Goal: Task Accomplishment & Management: Manage account settings

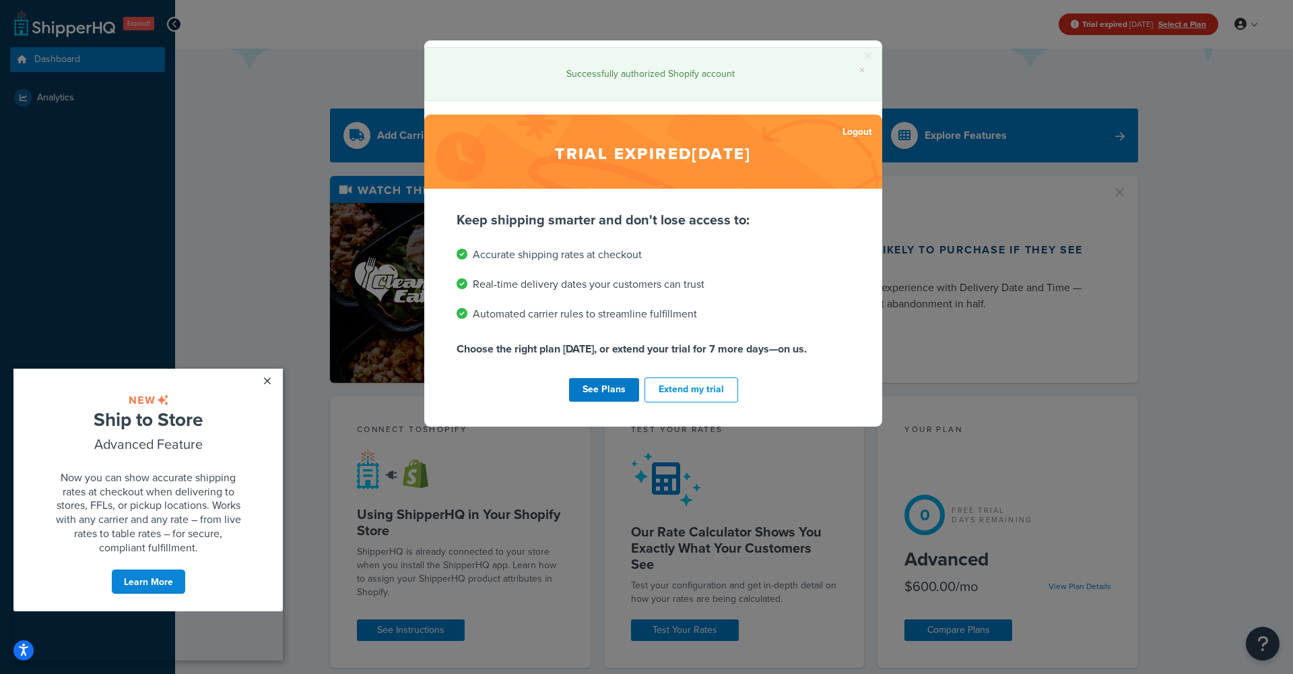
click at [348, 125] on div "× Successfully authorized Shopify account Trial expired Oct 6, 2025 Logout Keep…" at bounding box center [646, 337] width 1293 height 674
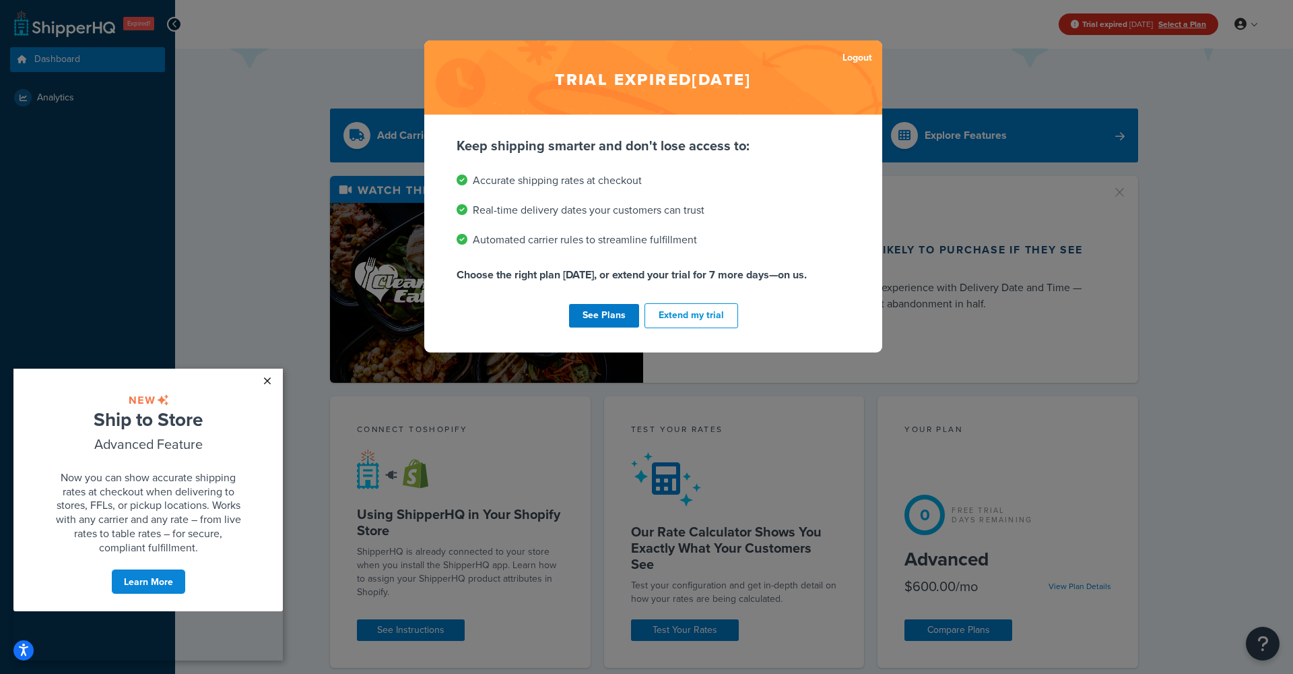
click at [271, 379] on link "×" at bounding box center [267, 380] width 24 height 24
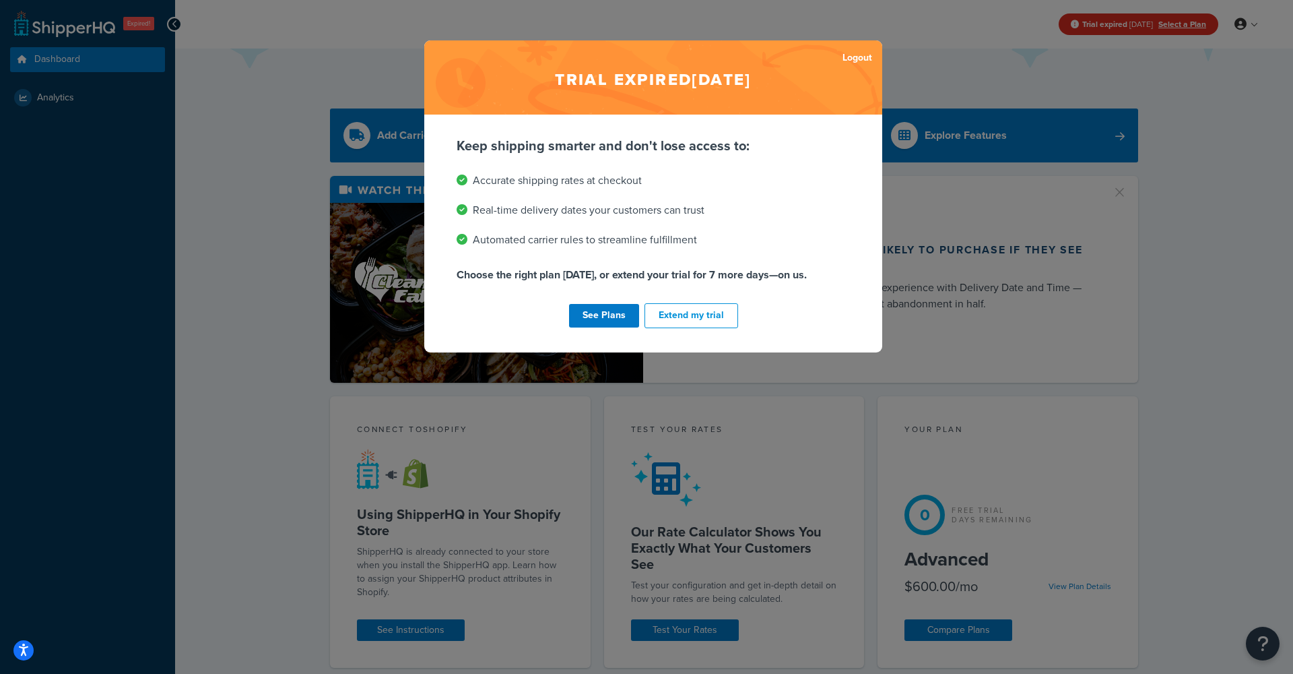
click at [987, 77] on div "Trial expired [DATE] Logout Keep shipping smarter and don't lose access to: Acc…" at bounding box center [646, 337] width 1293 height 674
click at [845, 50] on link "Logout" at bounding box center [858, 57] width 30 height 19
click at [602, 313] on link "See Plans" at bounding box center [604, 316] width 70 height 24
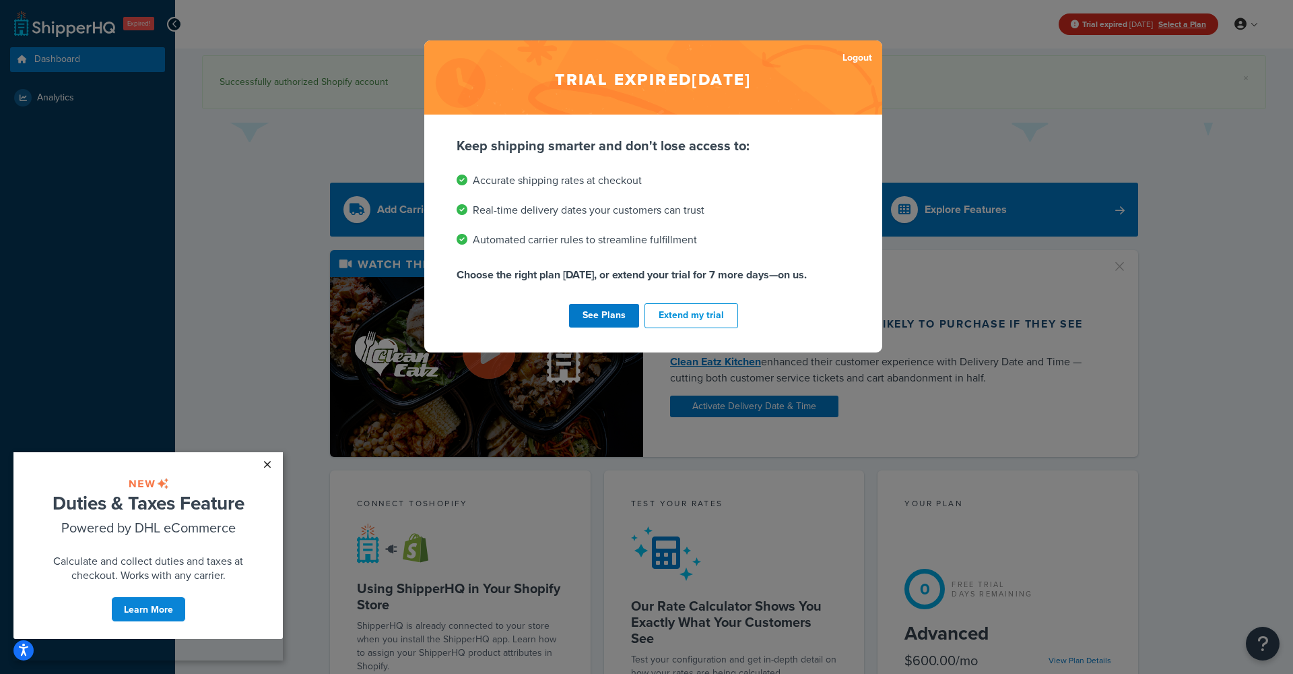
click at [267, 465] on link "×" at bounding box center [267, 464] width 24 height 24
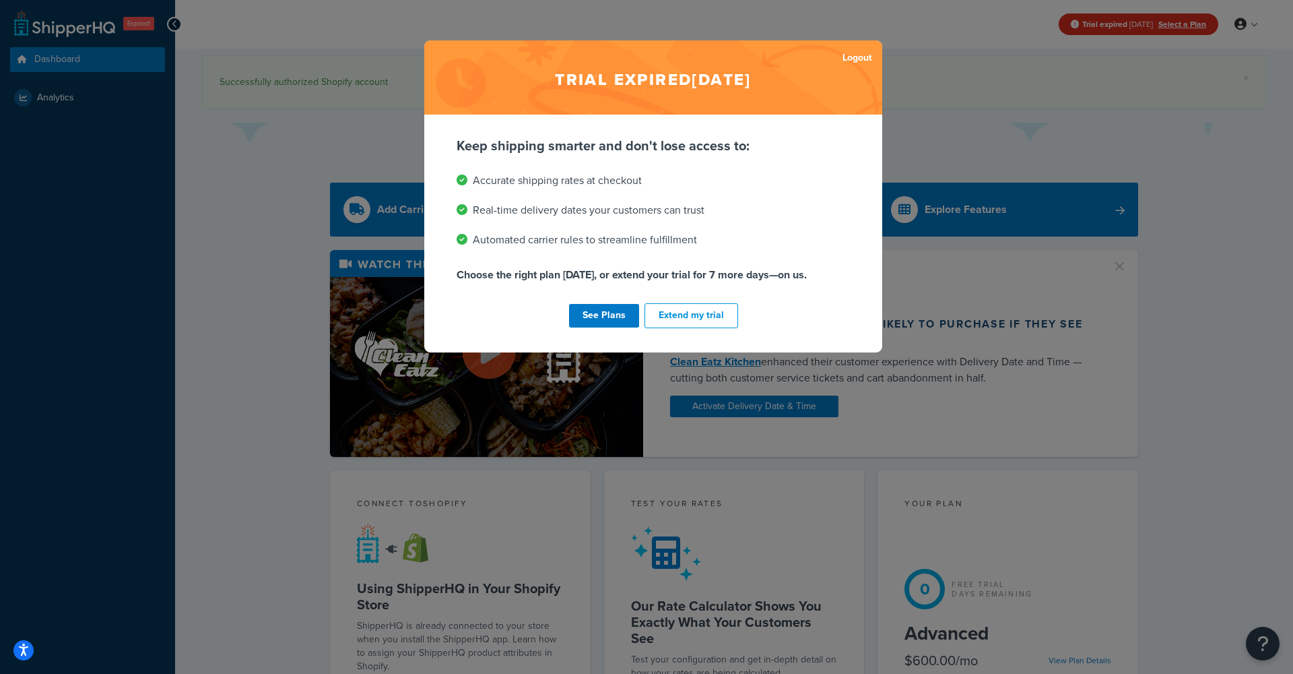
click at [1000, 110] on div "Trial expired [DATE] Logout Keep shipping smarter and don't lose access to: Acc…" at bounding box center [646, 337] width 1293 height 674
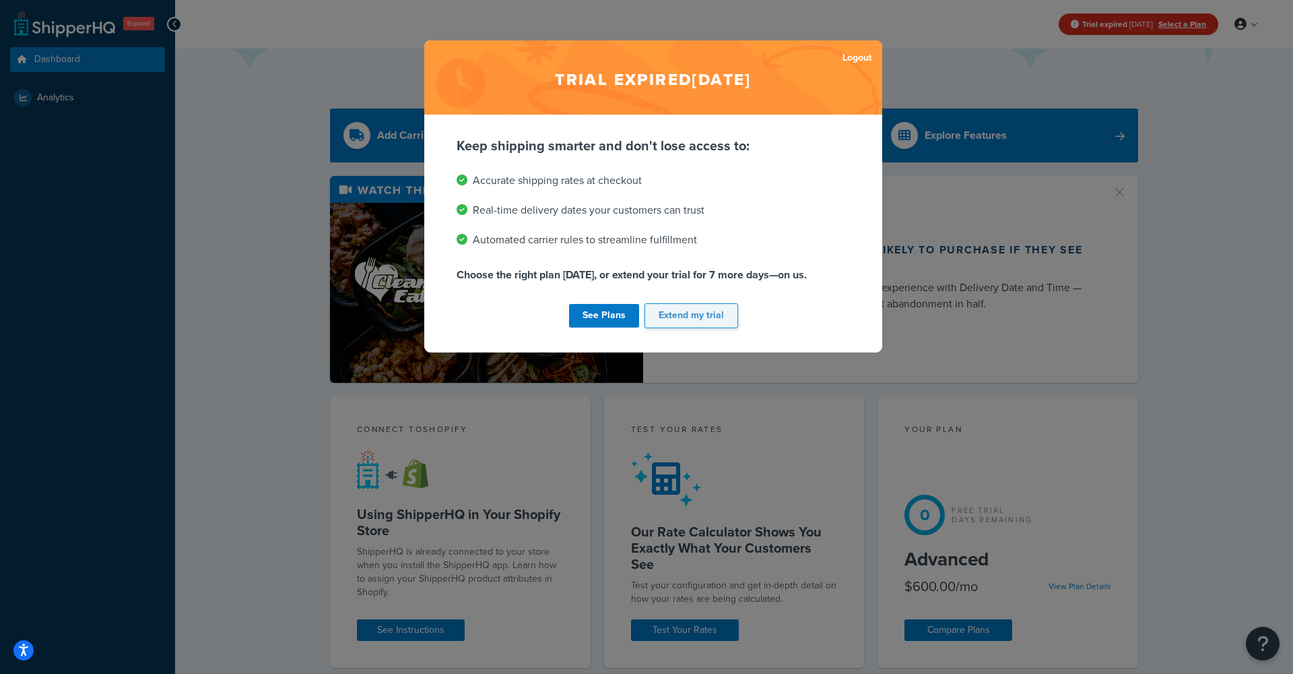
click at [715, 312] on button "Extend my trial" at bounding box center [692, 315] width 94 height 25
click at [709, 317] on button "Extend my trial" at bounding box center [692, 315] width 94 height 25
click at [709, 317] on div "See Plans Extend my trial" at bounding box center [653, 315] width 393 height 30
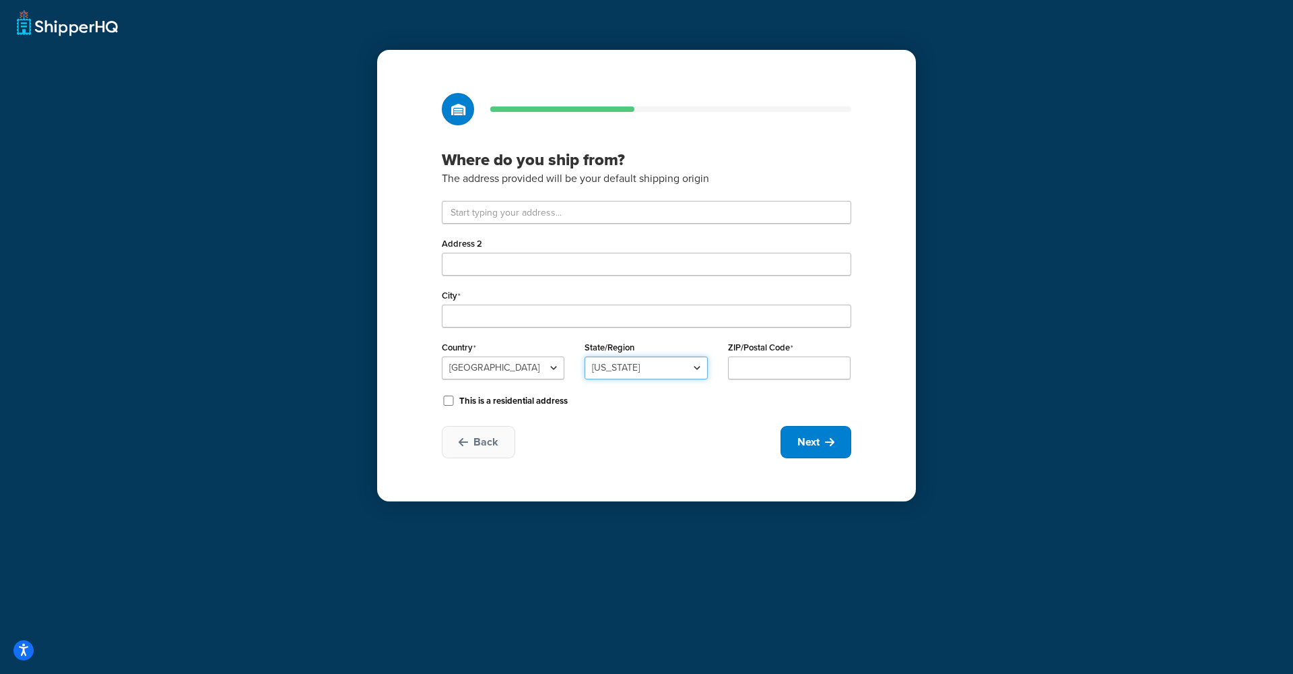
select select "30"
click at [546, 329] on div "Address 2 City Country United States United Kingdom Afghanistan Åland Islands A…" at bounding box center [647, 305] width 410 height 209
type input "Dayton"
click at [503, 209] on input "text" at bounding box center [647, 212] width 410 height 23
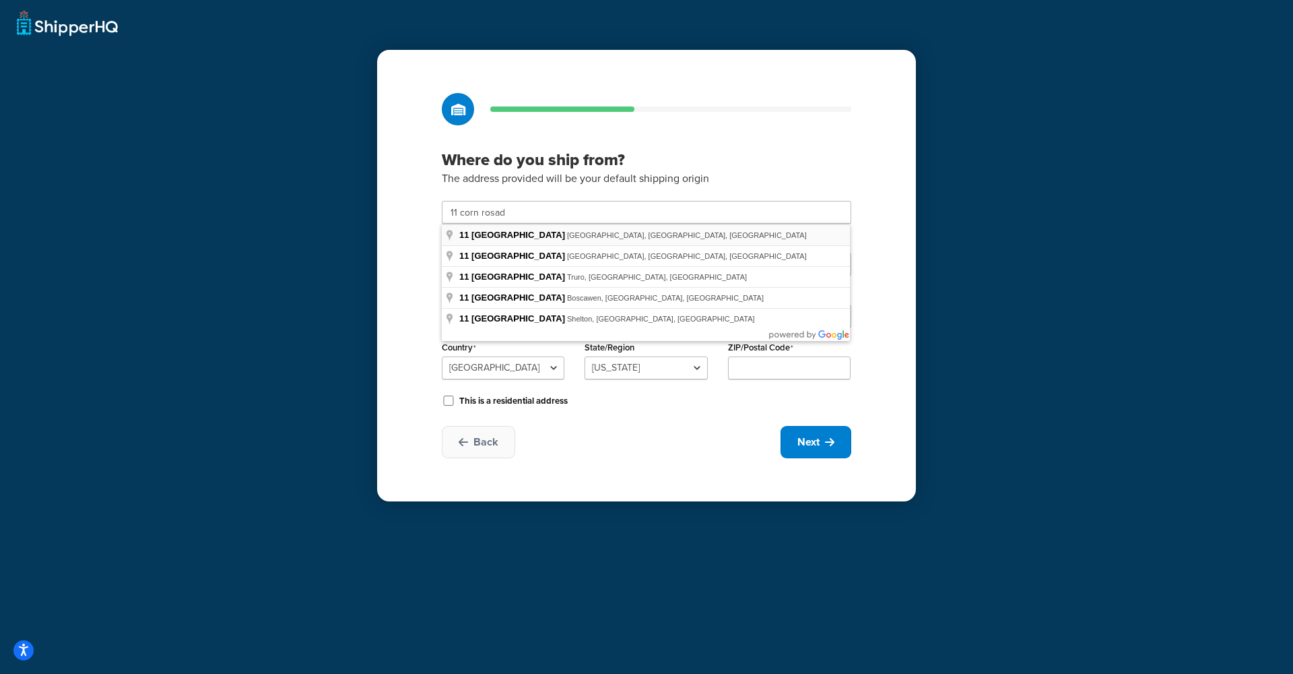
type input "11 Corn Rd"
type input "South Brunswick Township"
type input "08810"
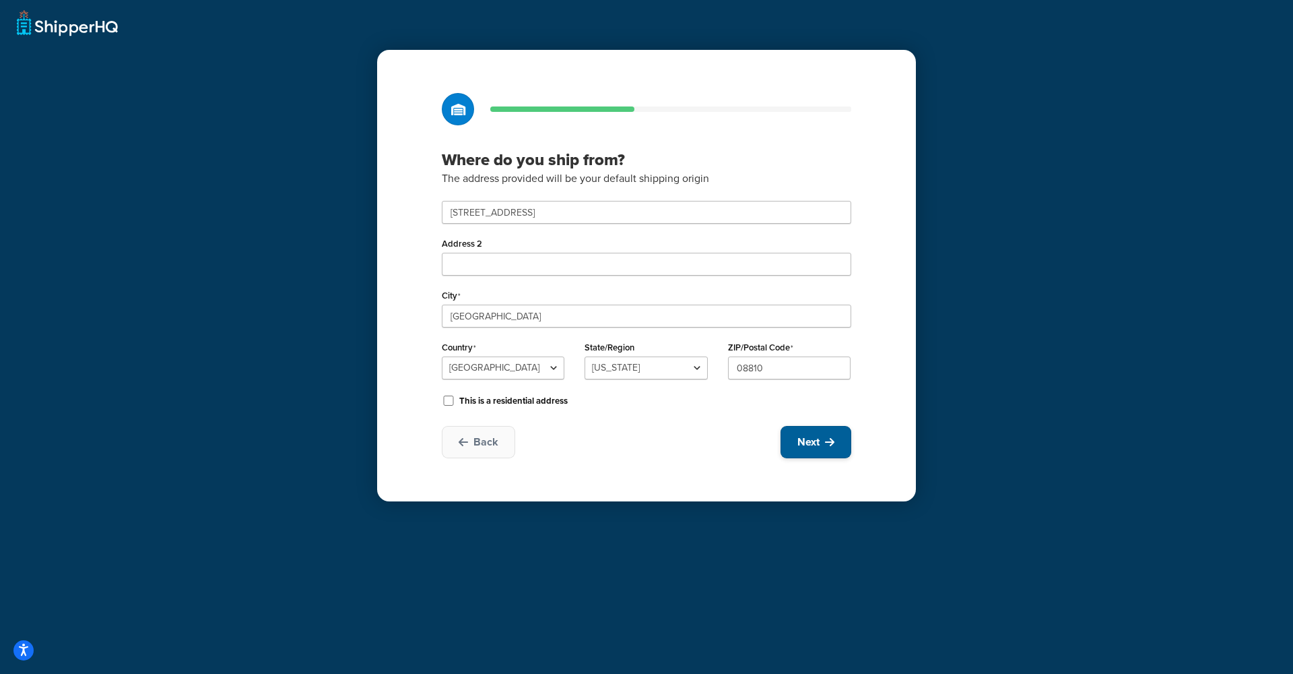
click at [818, 443] on span "Next" at bounding box center [808, 441] width 22 height 15
select select "1"
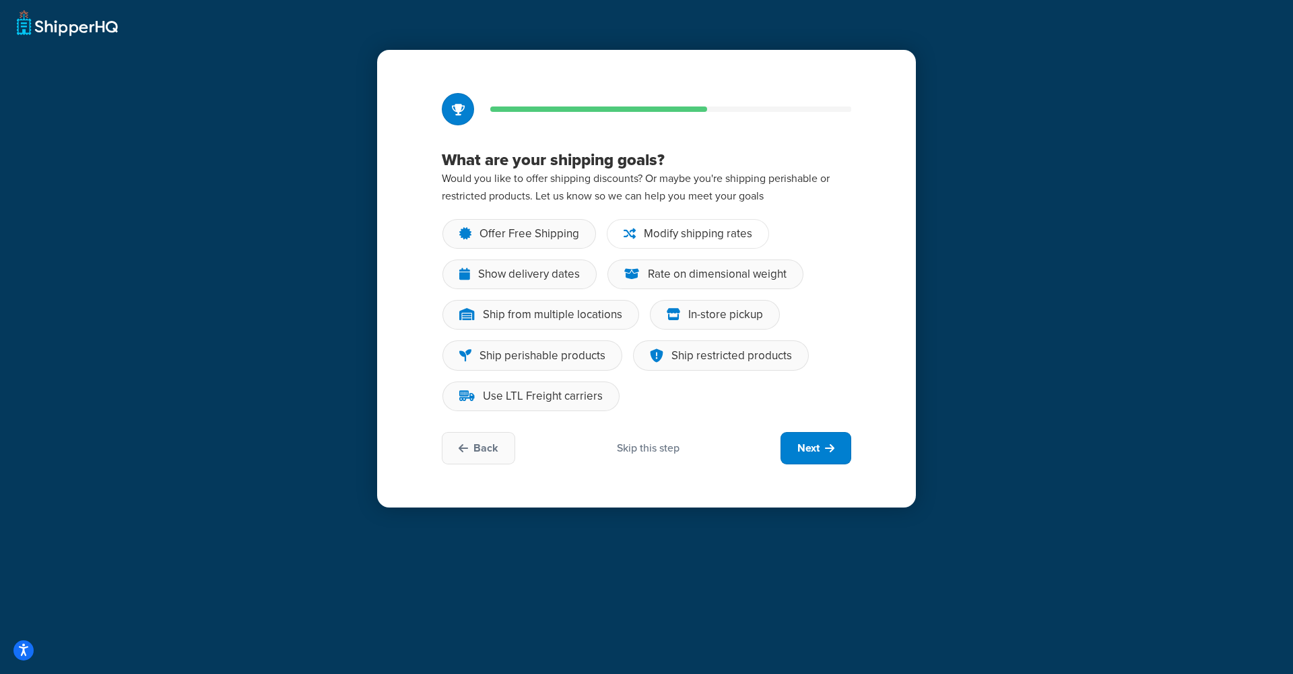
click at [725, 233] on div "Modify shipping rates" at bounding box center [698, 233] width 108 height 13
click at [0, 0] on input "Modify shipping rates" at bounding box center [0, 0] width 0 height 0
click at [555, 234] on div "Offer Free Shipping" at bounding box center [530, 233] width 100 height 13
click at [0, 0] on input "Offer Free Shipping" at bounding box center [0, 0] width 0 height 0
click at [805, 443] on span "Next" at bounding box center [808, 447] width 22 height 15
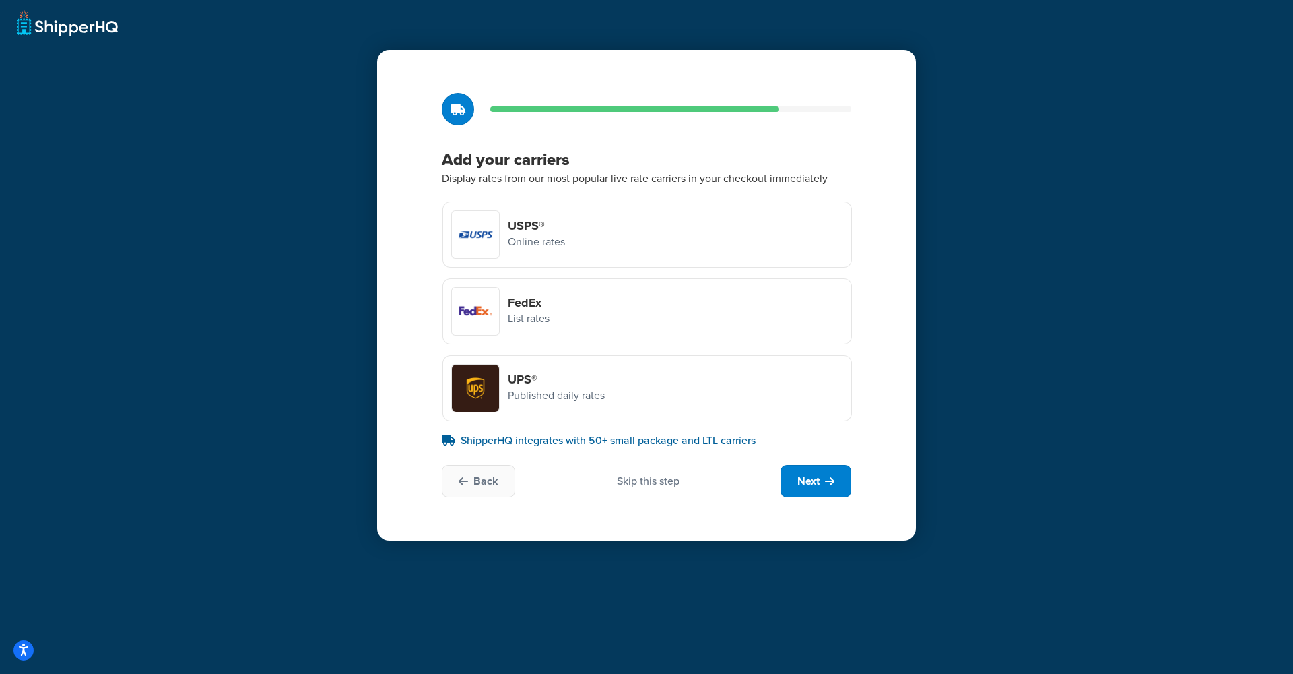
click at [663, 482] on div "Skip this step" at bounding box center [648, 480] width 63 height 15
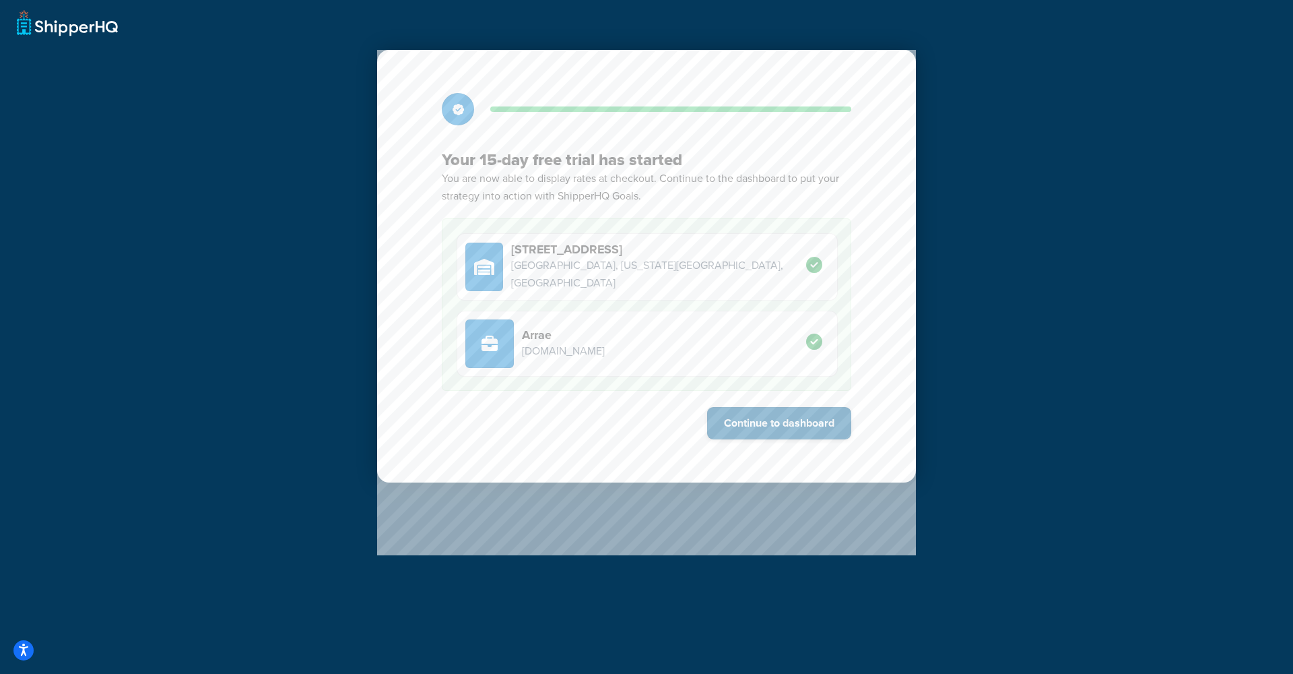
click at [781, 422] on button "Continue to dashboard" at bounding box center [779, 423] width 144 height 32
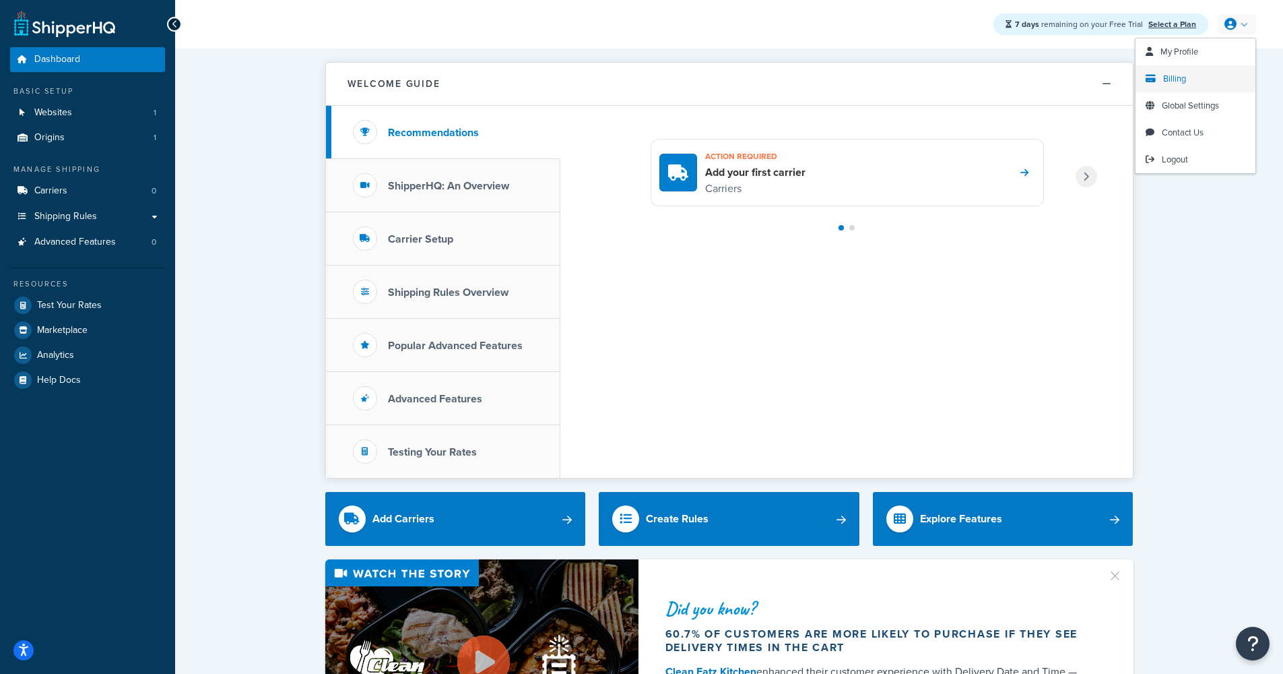
click at [1193, 79] on link "Billing" at bounding box center [1196, 78] width 120 height 27
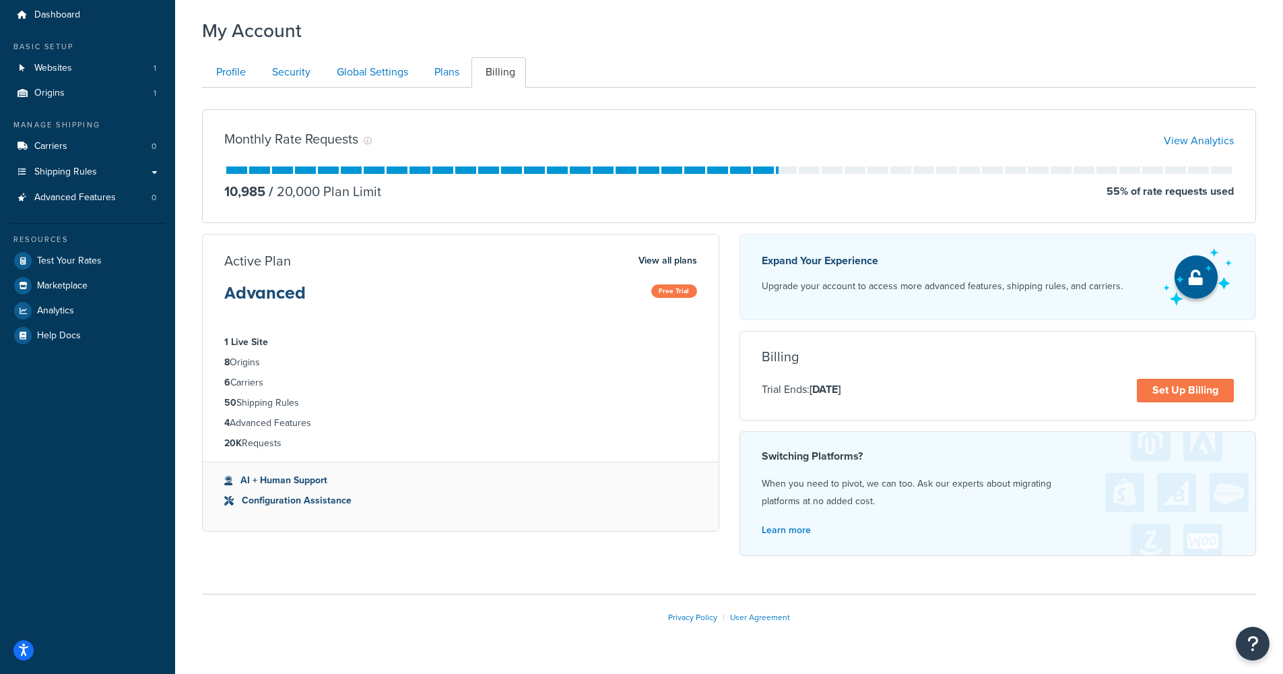
scroll to position [42, 0]
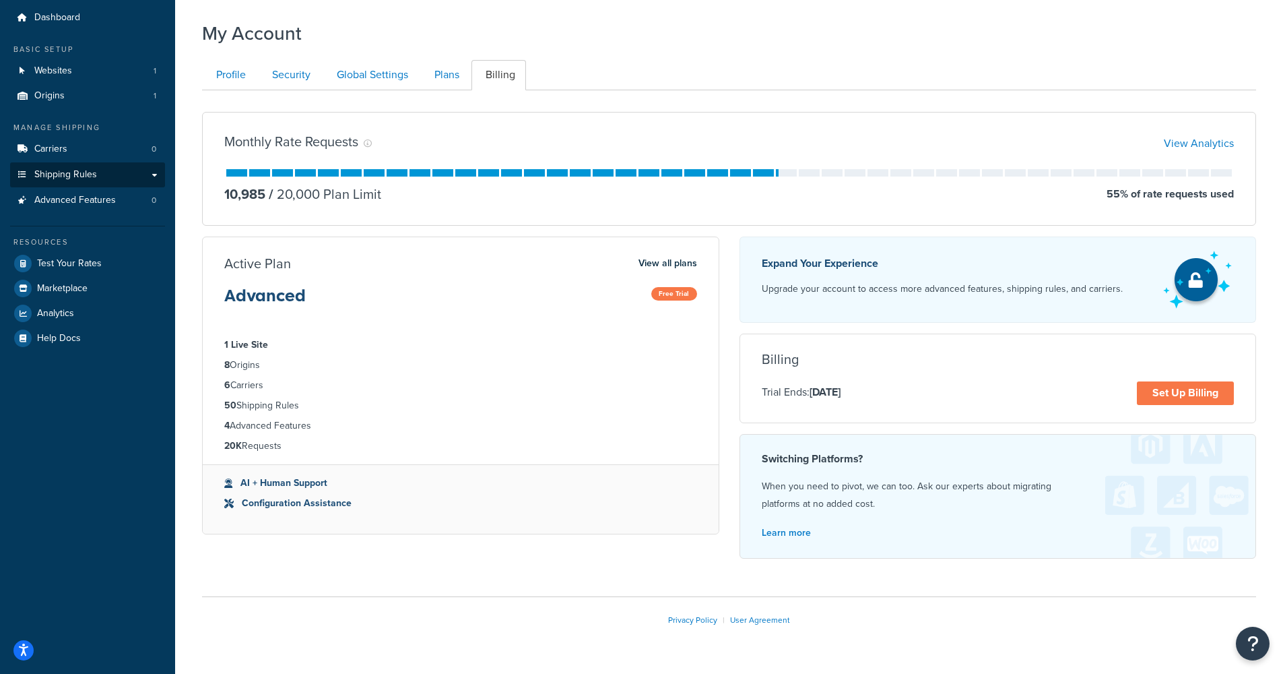
click at [96, 174] on link "Shipping Rules" at bounding box center [87, 174] width 155 height 25
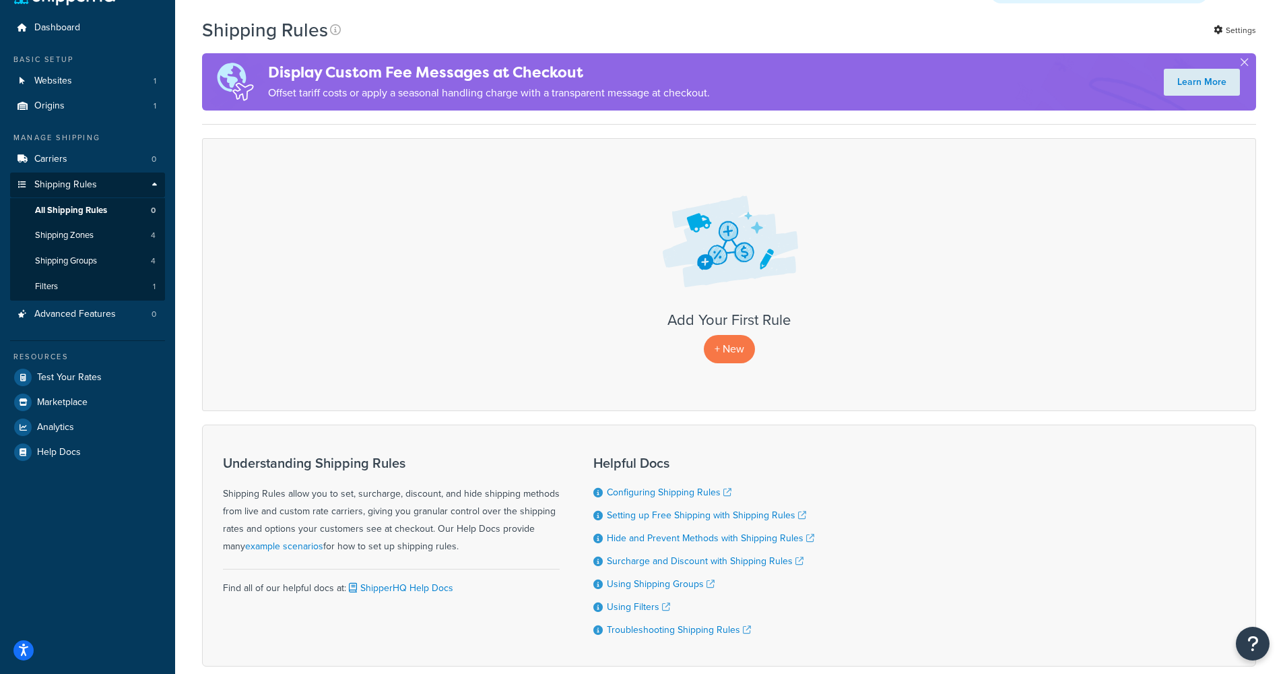
scroll to position [5, 0]
